Goal: Information Seeking & Learning: Learn about a topic

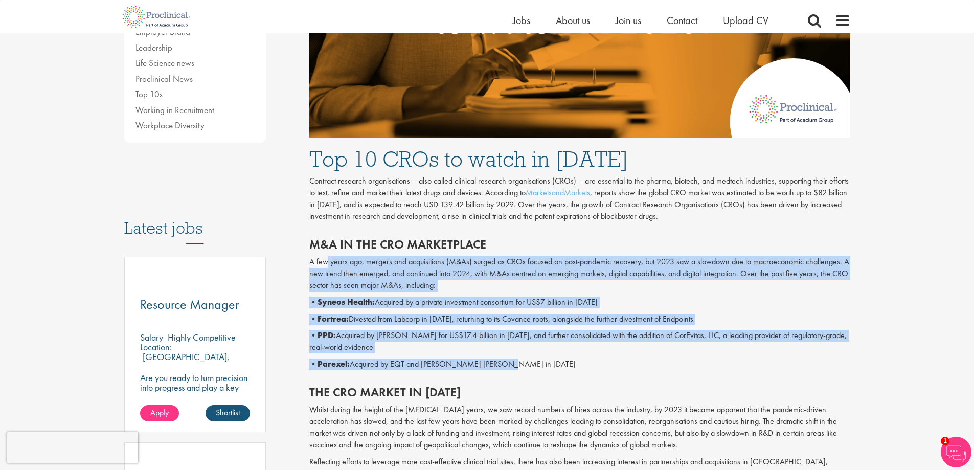
drag, startPoint x: 428, startPoint y: 274, endPoint x: 649, endPoint y: 359, distance: 236.9
click at [649, 359] on div "M&A in the CRO marketplace A few years ago, mergers and acquisitions (M&As) sur…" at bounding box center [580, 302] width 557 height 148
click at [649, 359] on p "• Parexel: Acquired by EQT and [PERSON_NAME] [PERSON_NAME] in [DATE]" at bounding box center [579, 365] width 541 height 12
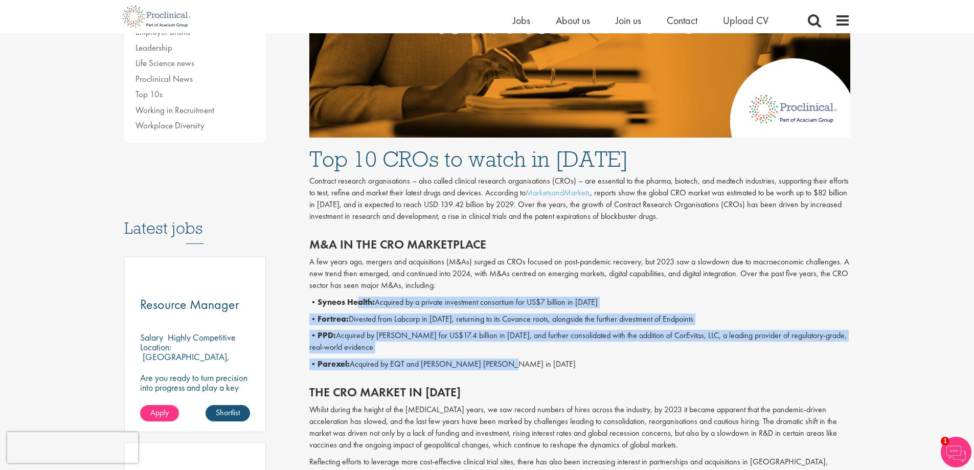
drag, startPoint x: 512, startPoint y: 360, endPoint x: 358, endPoint y: 303, distance: 164.4
click at [358, 303] on div "M&A in the CRO marketplace A few years ago, mergers and acquisitions (M&As) sur…" at bounding box center [580, 302] width 557 height 148
click at [358, 303] on b "Syneos Health:" at bounding box center [346, 302] width 57 height 11
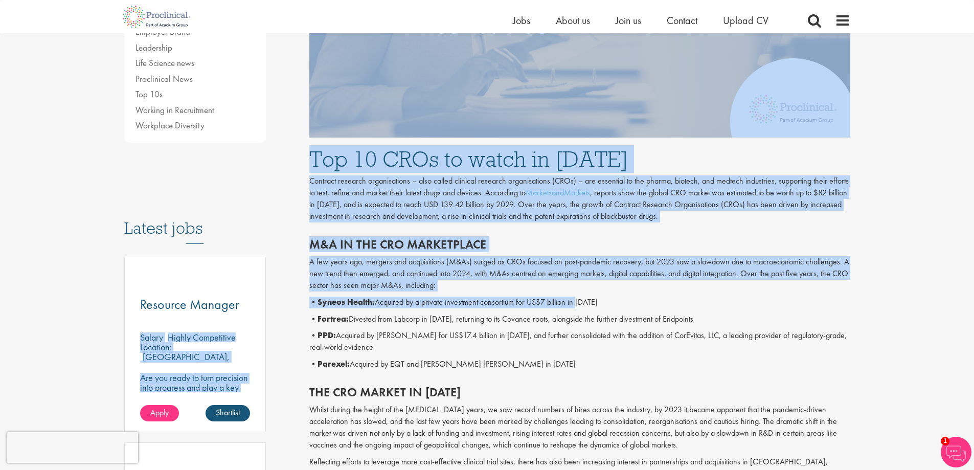
drag, startPoint x: 300, startPoint y: 303, endPoint x: 583, endPoint y: 301, distance: 282.4
click at [583, 301] on p "• Syneos Health: Acquired by a private investment consortium for US$7 billion i…" at bounding box center [579, 303] width 541 height 12
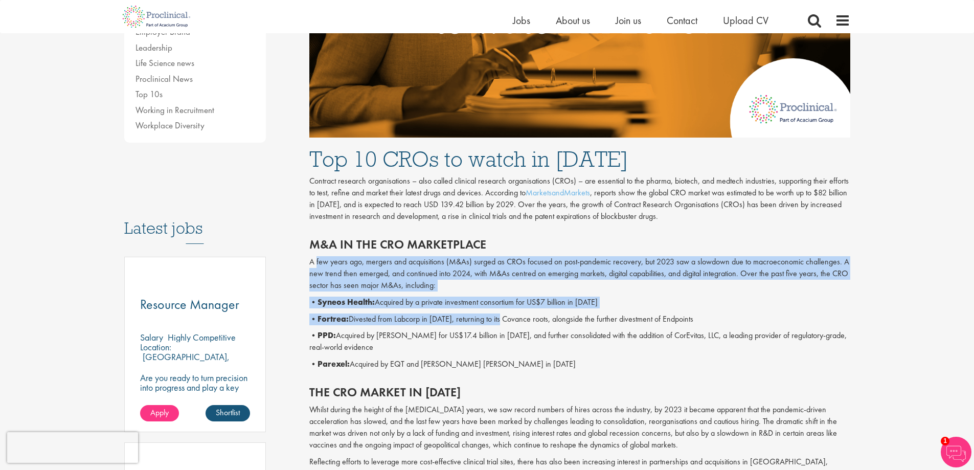
drag, startPoint x: 317, startPoint y: 259, endPoint x: 501, endPoint y: 320, distance: 193.5
click at [501, 320] on div "M&A in the CRO marketplace A few years ago, mergers and acquisitions (M&As) sur…" at bounding box center [580, 302] width 557 height 148
click at [501, 320] on p "• Fortrea: Divested from Labcorp in [DATE], returning to its Covance roots, alo…" at bounding box center [579, 320] width 541 height 12
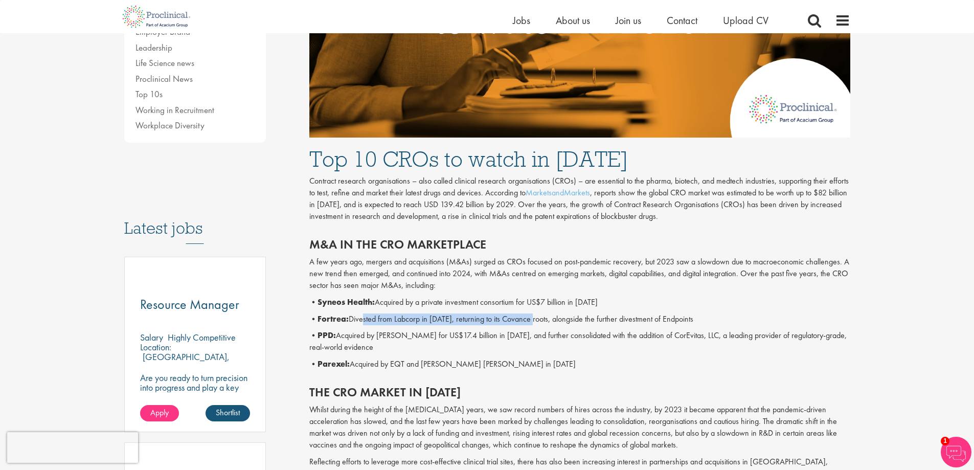
drag, startPoint x: 363, startPoint y: 323, endPoint x: 534, endPoint y: 323, distance: 171.4
click at [534, 323] on p "• Fortrea: Divested from Labcorp in [DATE], returning to its Covance roots, alo…" at bounding box center [579, 320] width 541 height 12
drag, startPoint x: 700, startPoint y: 319, endPoint x: 583, endPoint y: 322, distance: 117.7
click at [583, 322] on p "• Fortrea: Divested from Labcorp in [DATE], returning to its Covance roots, alo…" at bounding box center [579, 320] width 541 height 12
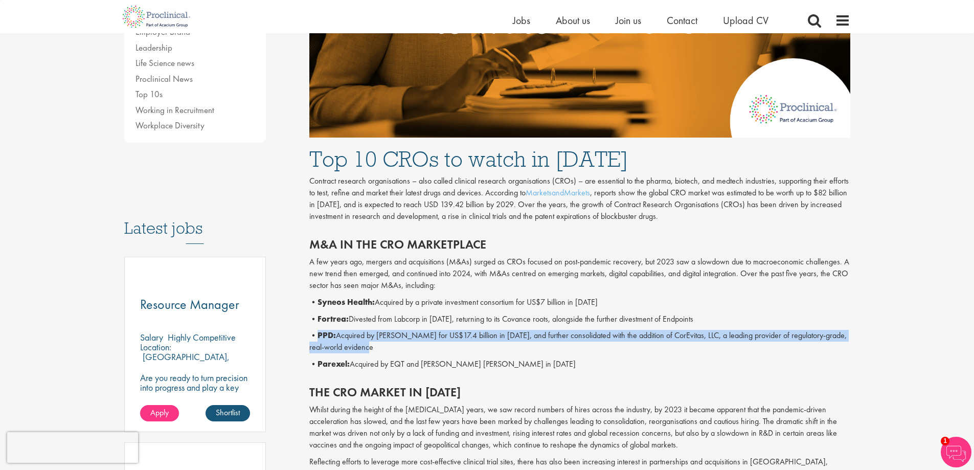
drag, startPoint x: 322, startPoint y: 334, endPoint x: 416, endPoint y: 351, distance: 95.7
click at [416, 351] on p "• PPD: Acquired by [PERSON_NAME] for US$17.4 billion in [DATE], and further con…" at bounding box center [579, 342] width 541 height 24
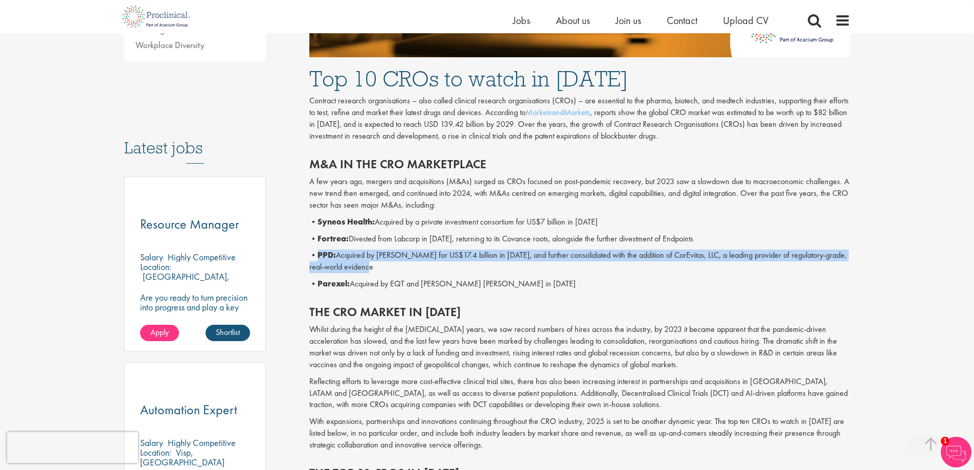
scroll to position [460, 0]
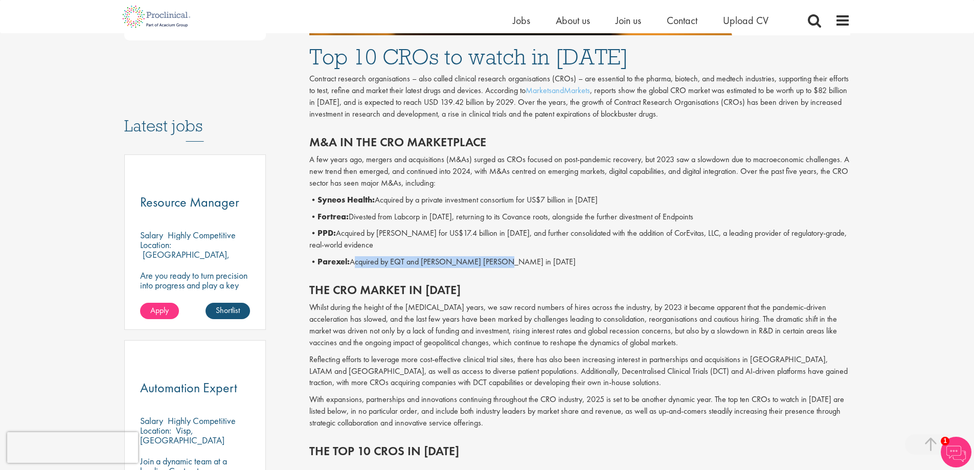
drag, startPoint x: 353, startPoint y: 257, endPoint x: 497, endPoint y: 261, distance: 143.3
click at [497, 261] on p "• Parexel: Acquired by EQT and [PERSON_NAME] [PERSON_NAME] in [DATE]" at bounding box center [579, 262] width 541 height 12
drag, startPoint x: 499, startPoint y: 262, endPoint x: 320, endPoint y: 266, distance: 179.6
click at [320, 266] on p "• Parexel: Acquired by EQT and [PERSON_NAME] [PERSON_NAME] in [DATE]" at bounding box center [579, 262] width 541 height 12
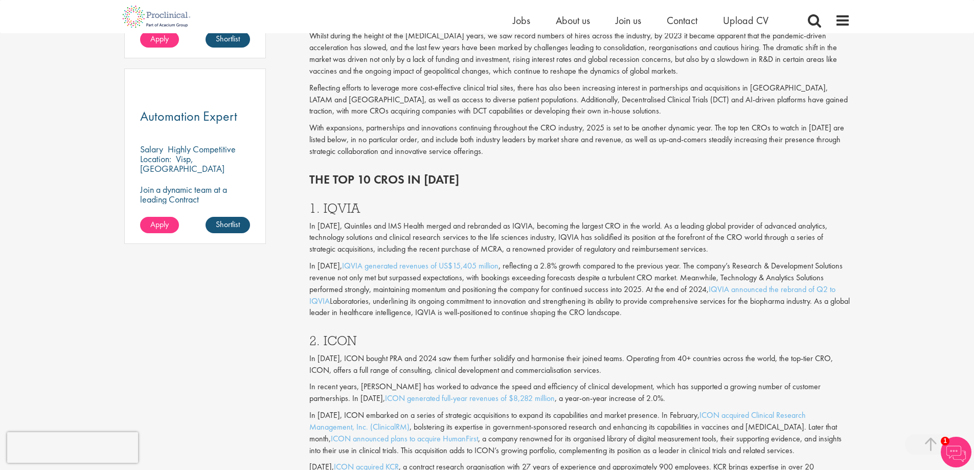
scroll to position [767, 0]
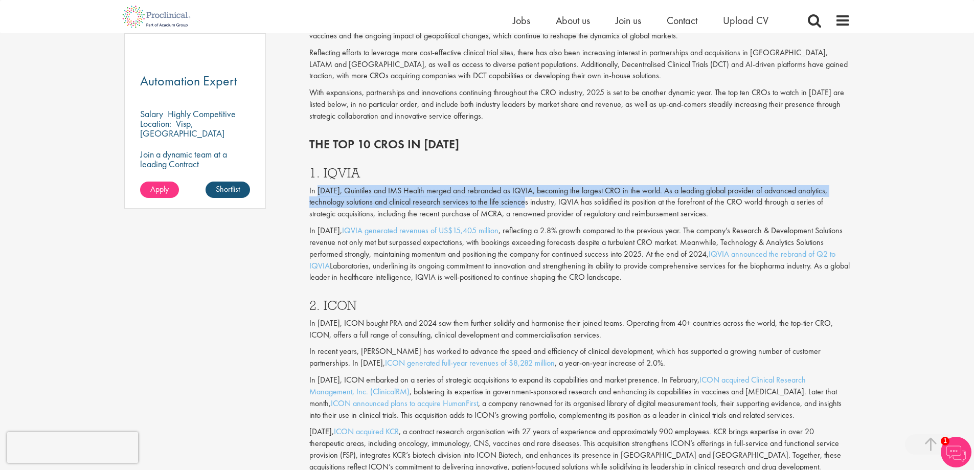
drag, startPoint x: 328, startPoint y: 190, endPoint x: 529, endPoint y: 197, distance: 201.2
click at [529, 197] on p "In [DATE], Quintiles and IMS Health merged and rebranded as IQVIA, becoming the…" at bounding box center [579, 202] width 541 height 35
